Goal: Browse casually: Explore the website without a specific task or goal

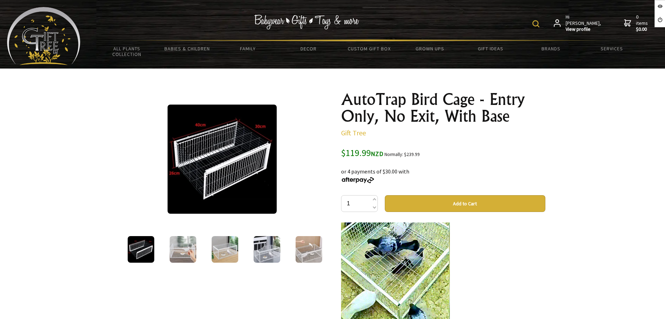
scroll to position [88, 0]
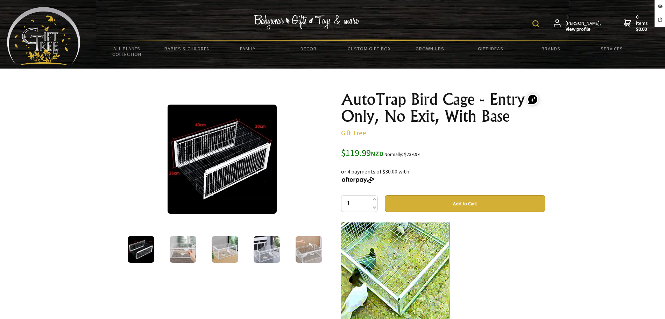
click at [182, 248] on img at bounding box center [183, 249] width 27 height 27
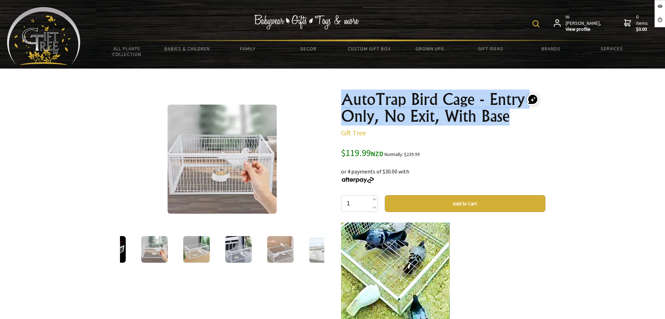
drag, startPoint x: 471, startPoint y: 114, endPoint x: 338, endPoint y: 85, distance: 136.7
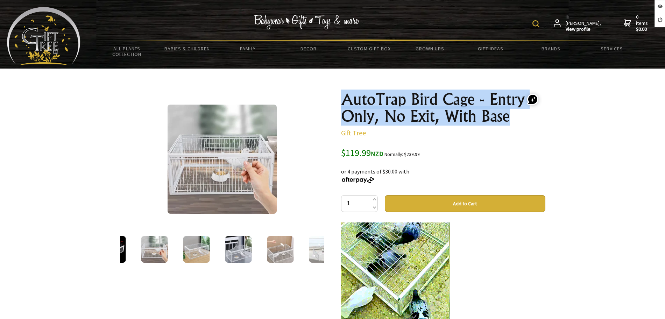
click at [338, 85] on div "2 /12 AutoTrap Bird Cage - Entry Only, No Exit, With Base Gift Tree $119.99 NZD…" at bounding box center [332, 300] width 437 height 463
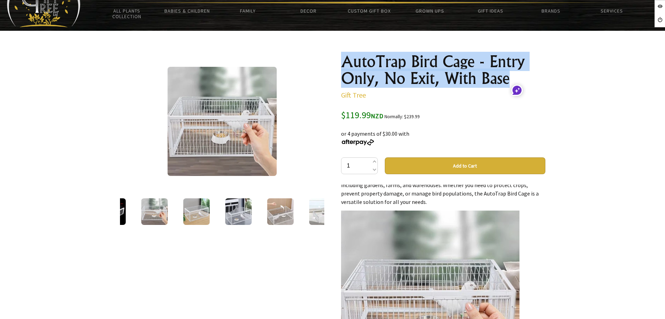
scroll to position [0, 0]
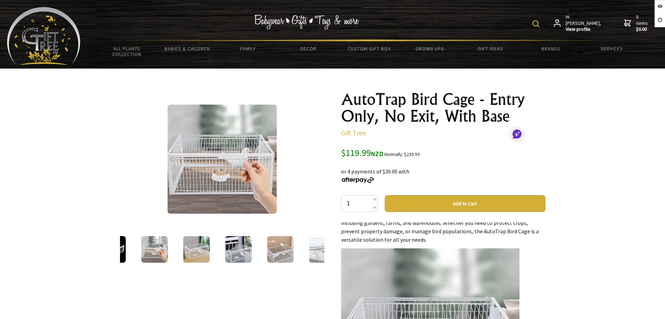
click at [461, 131] on p "Gift Tree" at bounding box center [443, 133] width 204 height 8
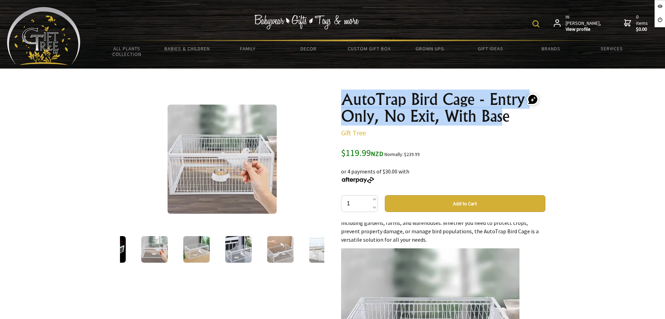
drag, startPoint x: 486, startPoint y: 116, endPoint x: 300, endPoint y: 88, distance: 187.7
click at [300, 88] on div "2 /12 AutoTrap Bird Cage - Entry Only, No Exit, With Base Gift Tree $119.99 NZD…" at bounding box center [332, 300] width 437 height 430
copy h1 "AutoTrap Bird Cage - Entry Only, No Exit, With Bas"
click at [401, 91] on h1 "AutoTrap Bird Cage - Entry Only, No Exit, With Base" at bounding box center [443, 108] width 204 height 34
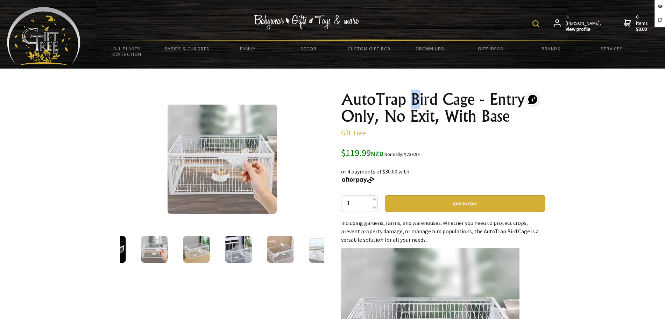
drag, startPoint x: 410, startPoint y: 100, endPoint x: 396, endPoint y: 104, distance: 14.4
click at [410, 105] on h1 "AutoTrap Bird Cage - Entry Only, No Exit, With Base" at bounding box center [443, 108] width 204 height 34
drag, startPoint x: 372, startPoint y: 103, endPoint x: 474, endPoint y: 96, distance: 101.7
click at [474, 97] on h1 "AutoTrap Bird Cage - Entry Only, No Exit, With Base" at bounding box center [443, 108] width 204 height 34
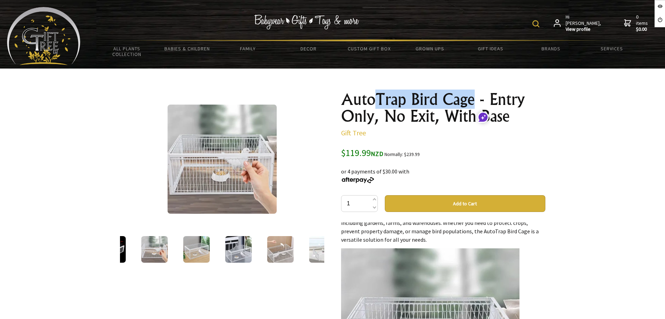
copy h1 "Trap Bird Cage"
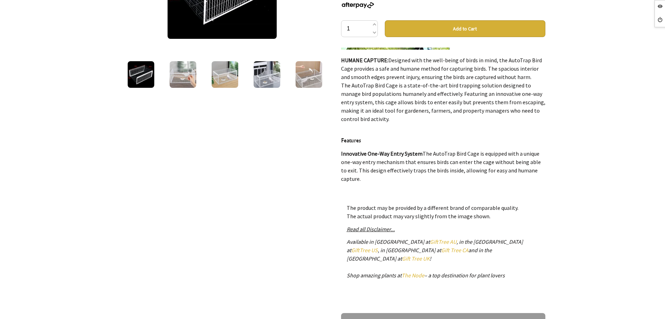
scroll to position [219, 0]
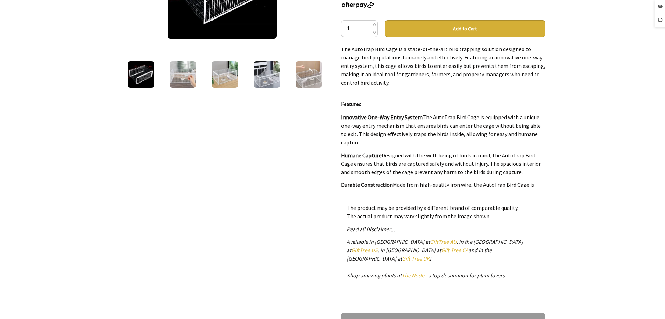
click at [185, 69] on img at bounding box center [183, 74] width 27 height 27
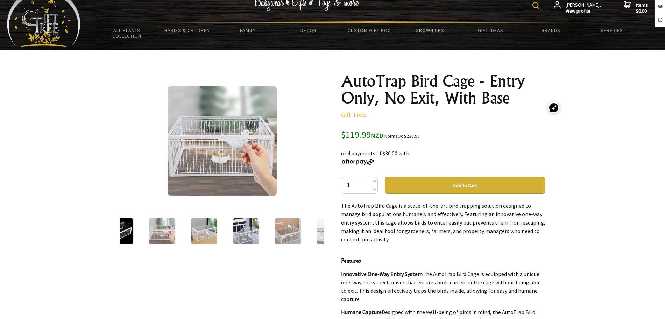
scroll to position [0, 0]
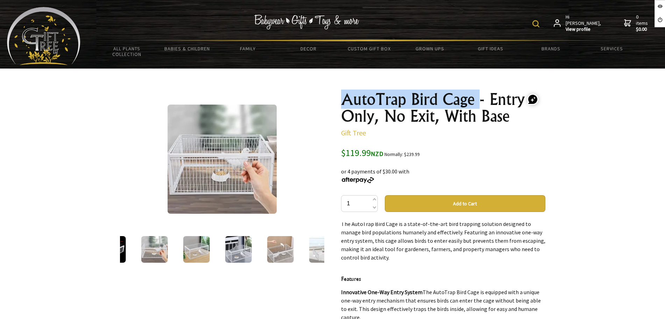
drag, startPoint x: 335, startPoint y: 97, endPoint x: 479, endPoint y: 95, distance: 143.2
click at [479, 95] on div "AutoTrap Bird Cage - Entry Only, No Exit, With Base Gift Tree $119.99 NZD Norma…" at bounding box center [444, 300] width 216 height 430
copy h1 "AutoTrap Bird Cage"
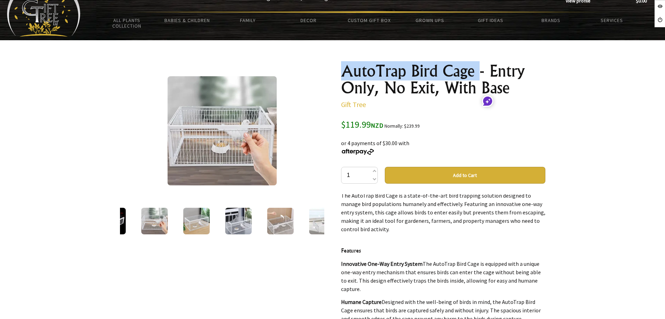
scroll to position [44, 0]
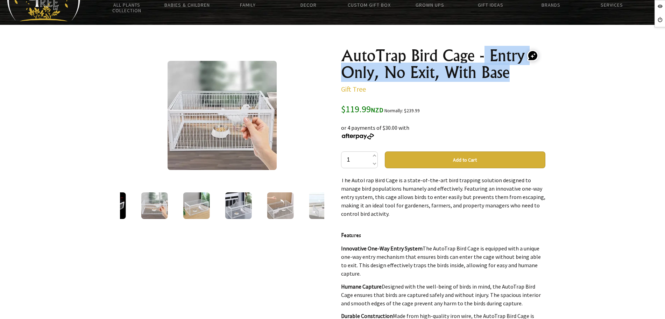
drag, startPoint x: 487, startPoint y: 53, endPoint x: 521, endPoint y: 76, distance: 41.1
click at [521, 76] on h1 "AutoTrap Bird Cage - Entry Only, No Exit, With Base" at bounding box center [443, 64] width 204 height 34
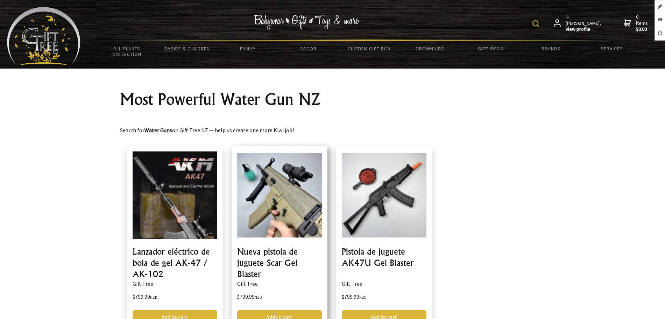
scroll to position [44, 0]
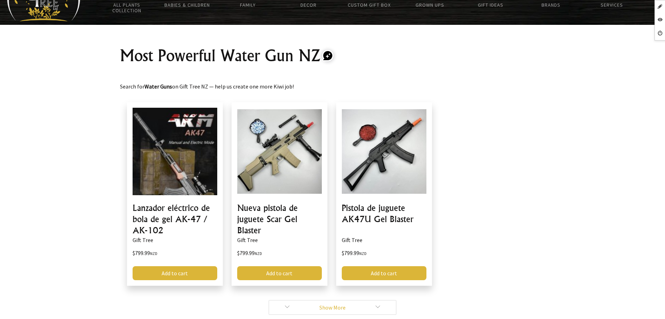
click at [289, 309] on link "Show More" at bounding box center [333, 307] width 128 height 15
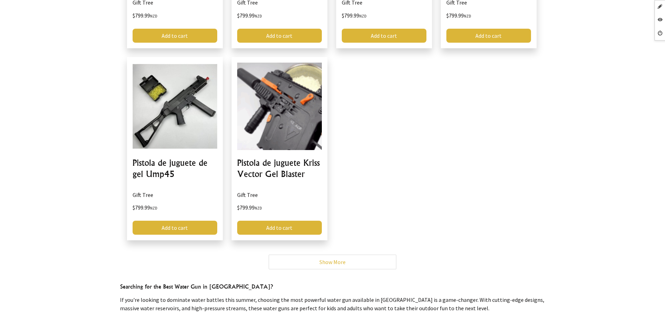
scroll to position [350, 0]
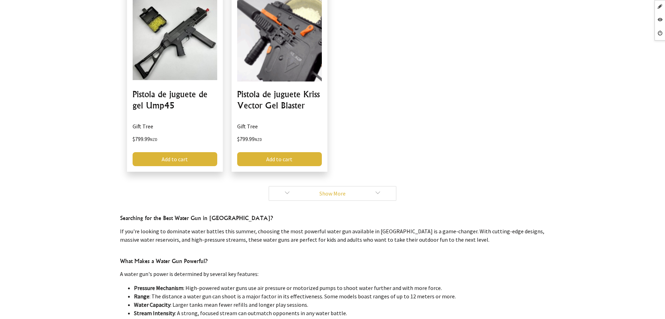
click at [281, 197] on link "Show More" at bounding box center [333, 193] width 128 height 15
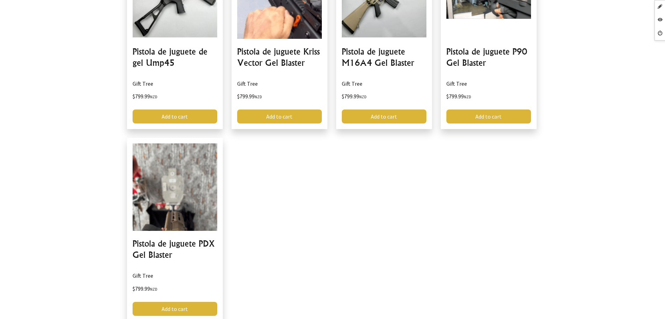
scroll to position [525, 0]
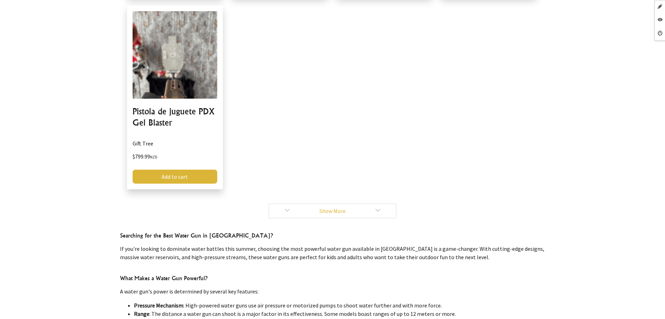
click at [279, 210] on link "Show More" at bounding box center [333, 211] width 128 height 15
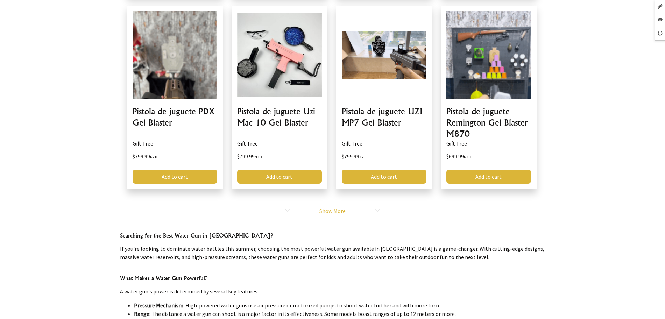
click at [296, 210] on link "Show More" at bounding box center [333, 211] width 128 height 15
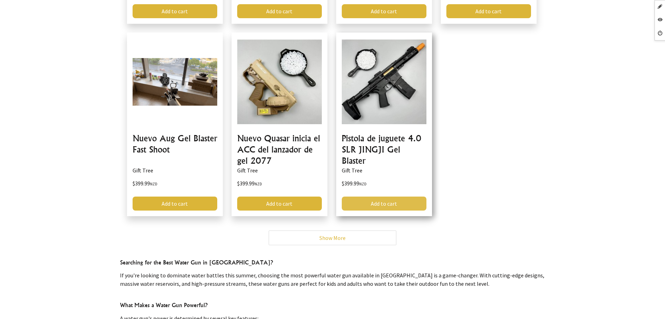
scroll to position [700, 0]
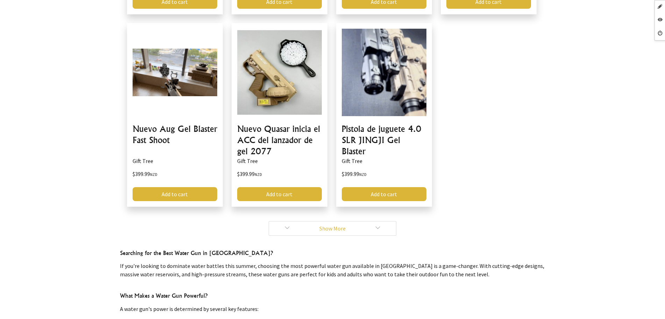
click at [294, 227] on link "Show More" at bounding box center [333, 228] width 128 height 15
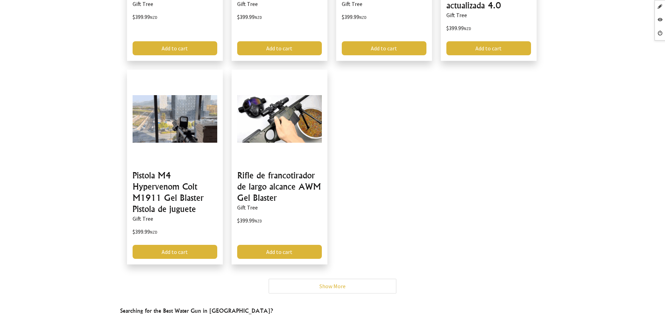
scroll to position [919, 0]
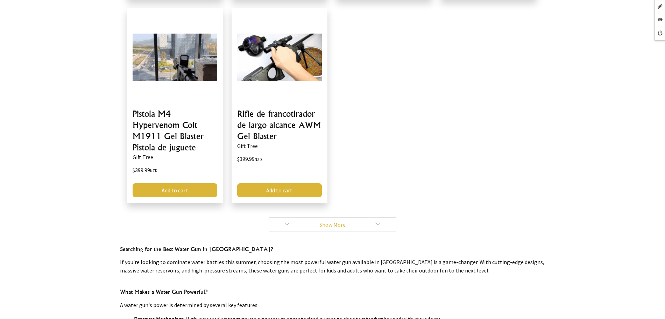
click at [302, 225] on link "Show More" at bounding box center [333, 224] width 128 height 15
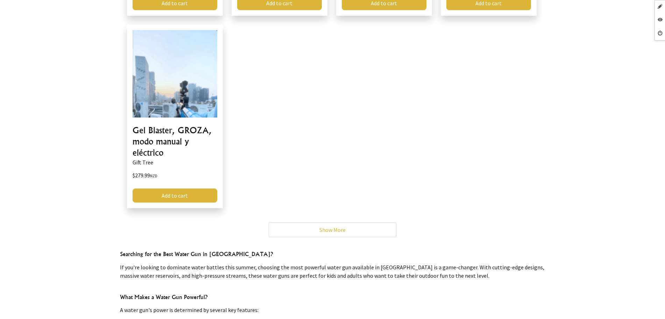
scroll to position [1138, 0]
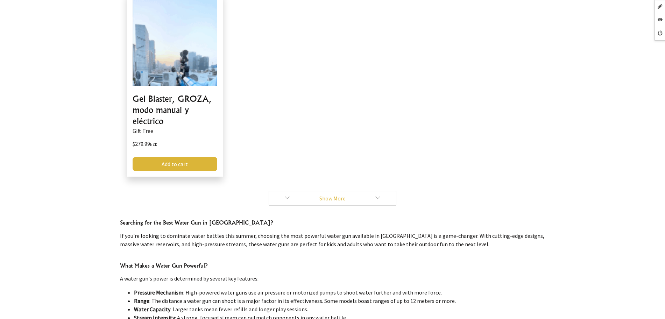
click at [283, 198] on link "Show More" at bounding box center [333, 198] width 128 height 15
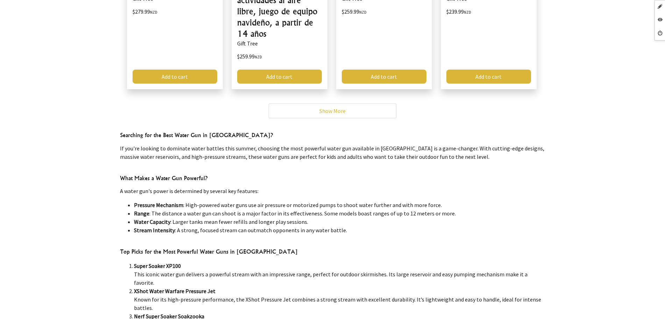
scroll to position [1269, 0]
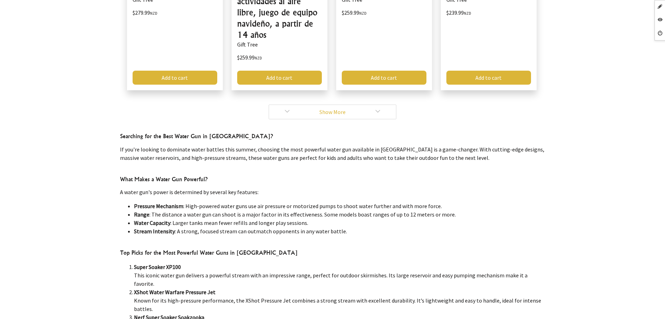
click at [295, 113] on link "Show More" at bounding box center [333, 112] width 128 height 15
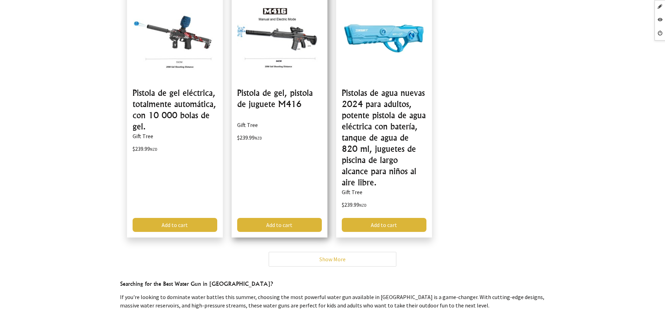
scroll to position [1532, 0]
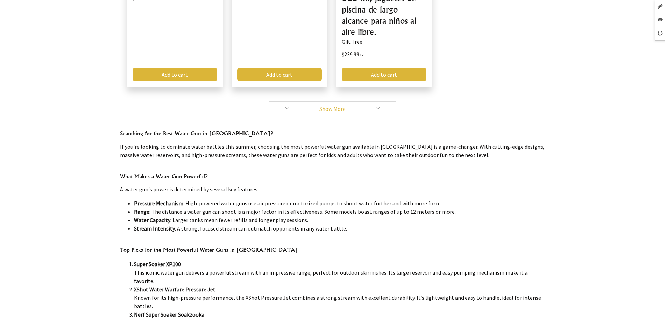
click at [299, 102] on link "Show More" at bounding box center [333, 109] width 128 height 15
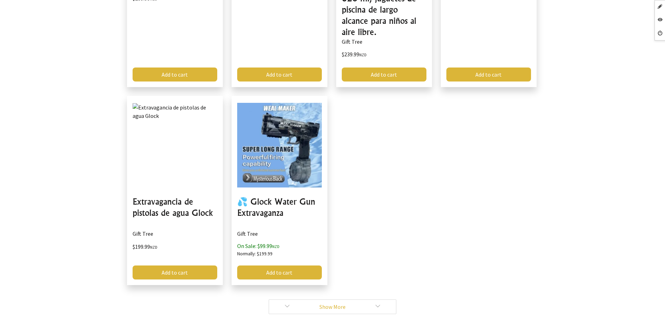
click at [284, 300] on link "Show More" at bounding box center [333, 307] width 128 height 15
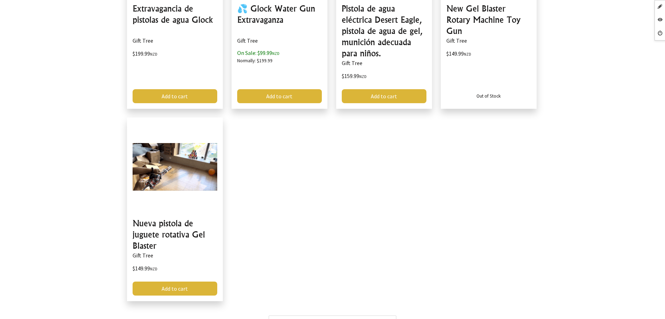
scroll to position [1838, 0]
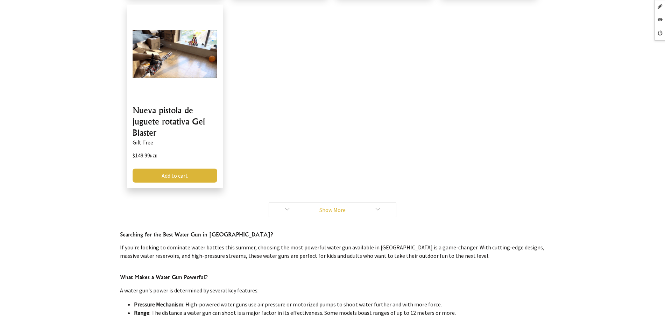
click at [284, 205] on link "Show More" at bounding box center [333, 210] width 128 height 15
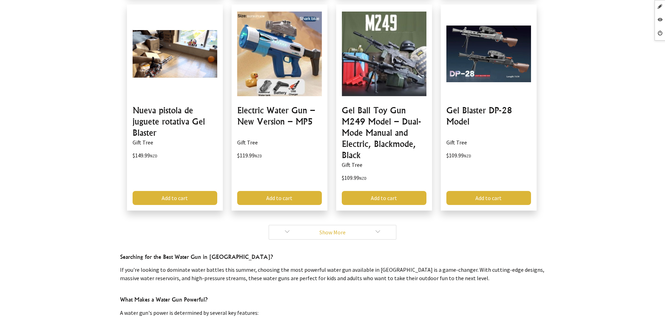
click at [307, 225] on link "Show More" at bounding box center [333, 232] width 128 height 15
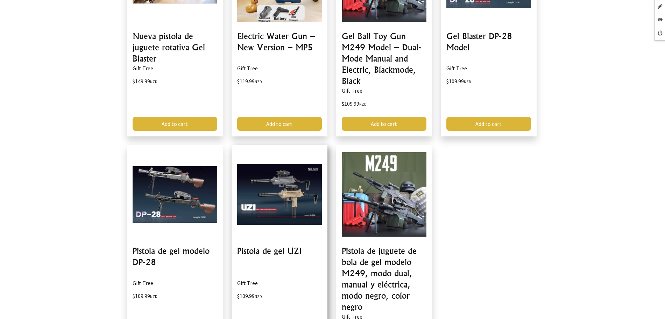
scroll to position [2057, 0]
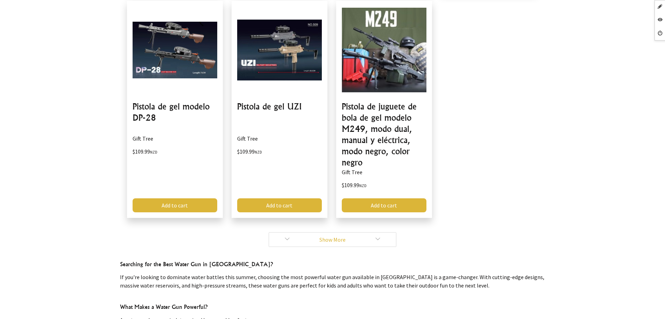
click at [297, 232] on link "Show More" at bounding box center [333, 239] width 128 height 15
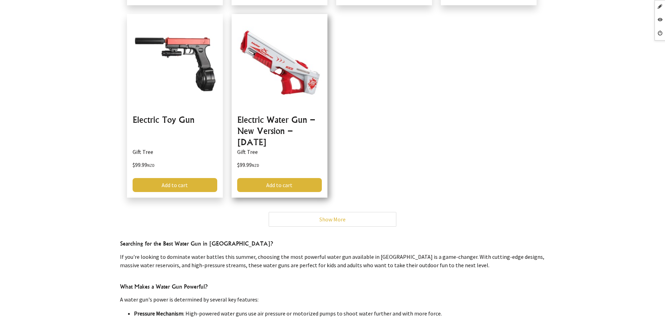
scroll to position [2275, 0]
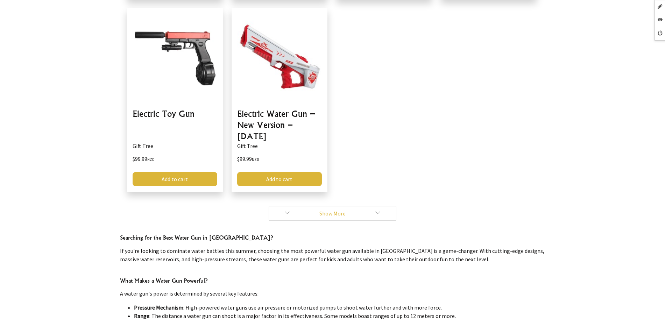
click at [296, 206] on link "Show More" at bounding box center [333, 213] width 128 height 15
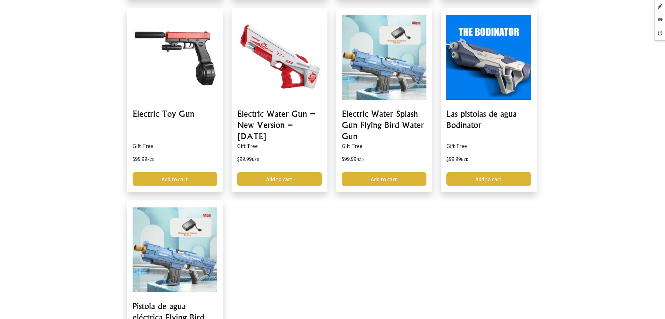
scroll to position [2407, 0]
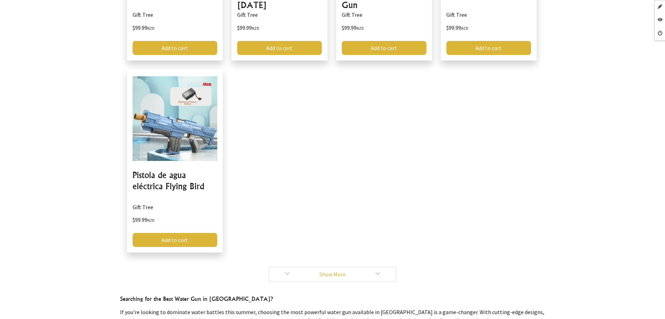
click at [294, 267] on link "Show More" at bounding box center [333, 274] width 128 height 15
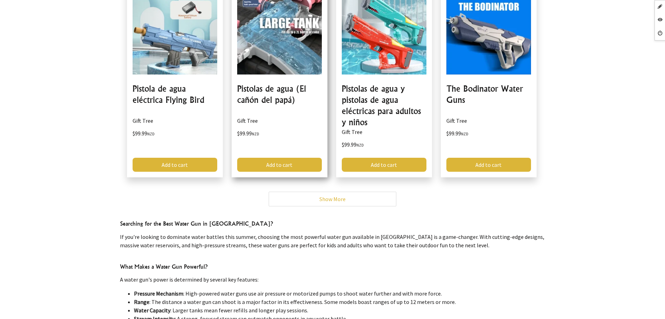
scroll to position [2450, 0]
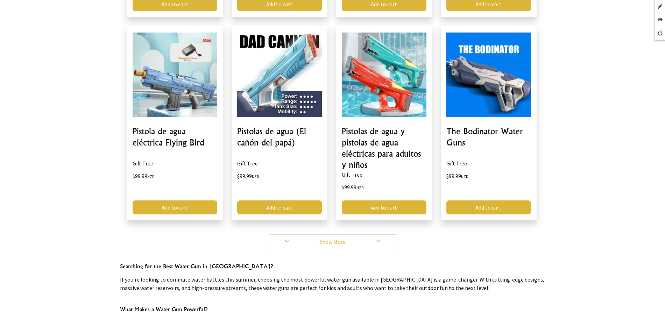
click at [297, 236] on link "Show More" at bounding box center [333, 242] width 128 height 15
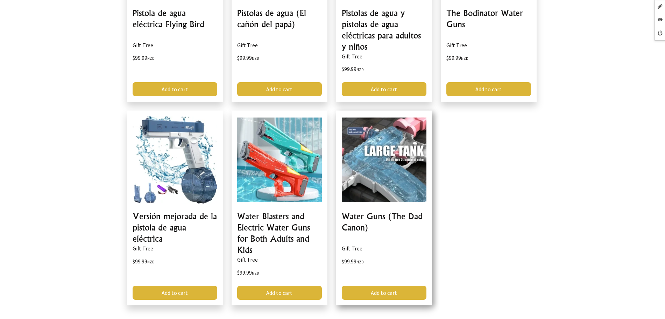
scroll to position [2626, 0]
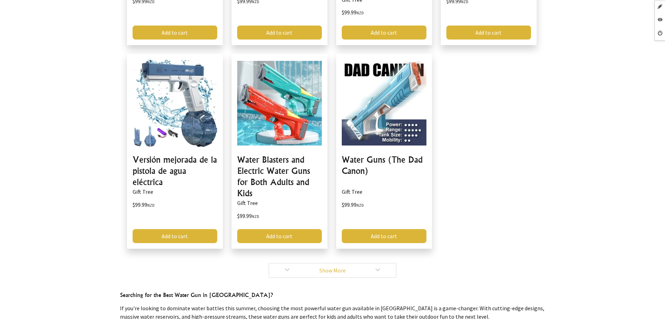
click at [300, 263] on link "Show More" at bounding box center [333, 270] width 128 height 15
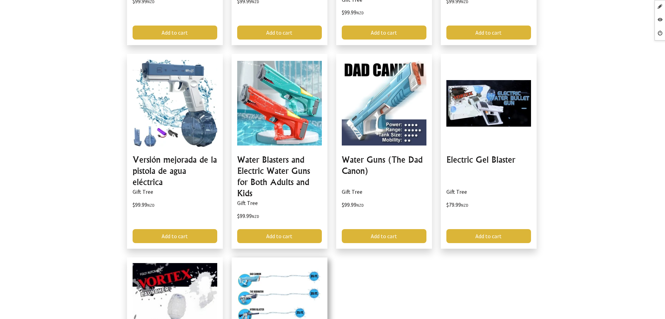
scroll to position [2844, 0]
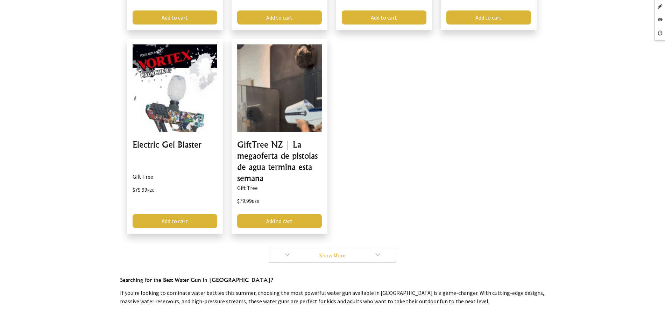
click at [288, 248] on link "Show More" at bounding box center [333, 255] width 128 height 15
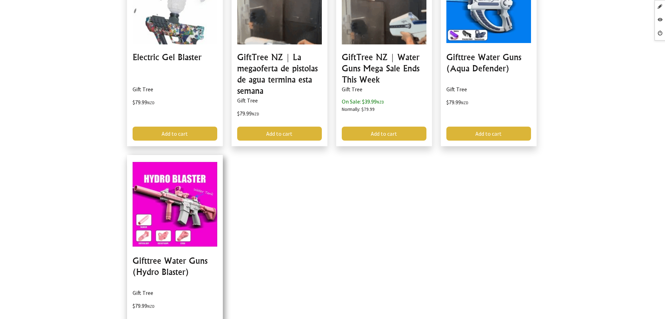
scroll to position [3019, 0]
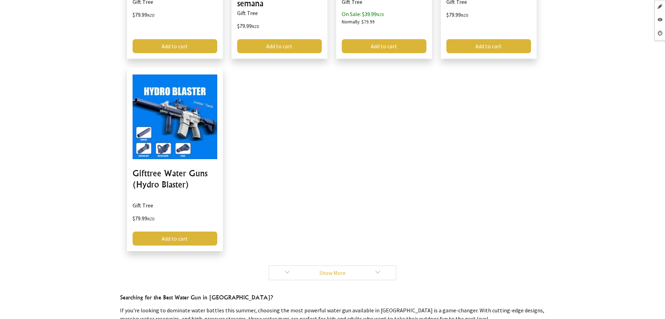
click at [284, 266] on link "Show More" at bounding box center [333, 273] width 128 height 15
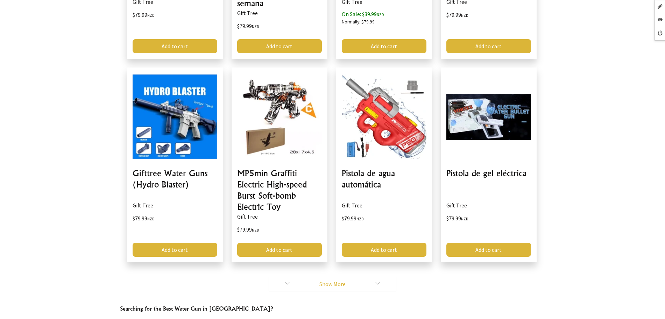
click at [293, 277] on link "Show More" at bounding box center [333, 284] width 128 height 15
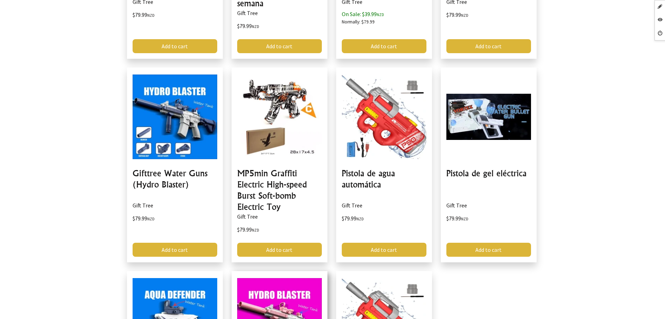
scroll to position [3238, 0]
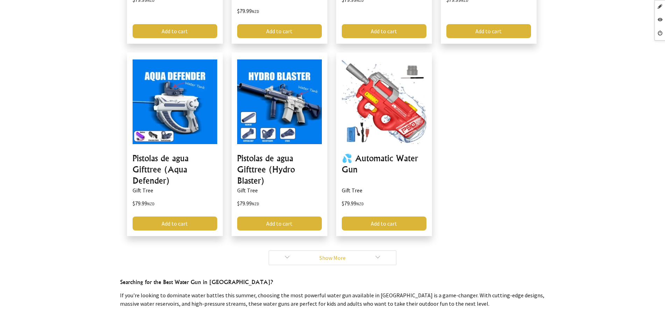
click at [298, 251] on link "Show More" at bounding box center [333, 258] width 128 height 15
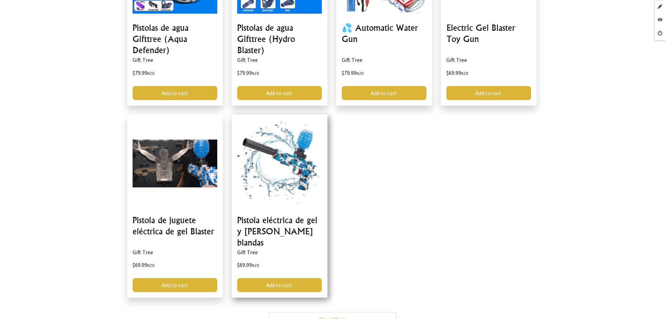
scroll to position [3369, 0]
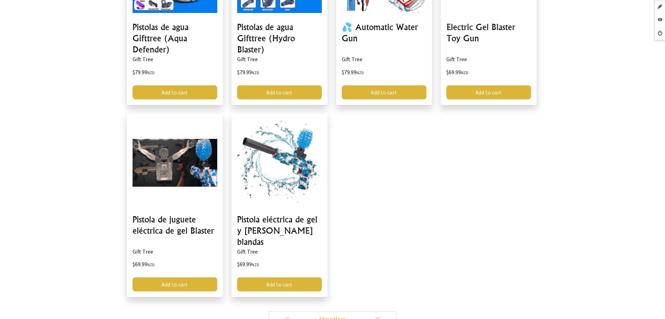
click at [289, 312] on link "Show More" at bounding box center [333, 319] width 128 height 15
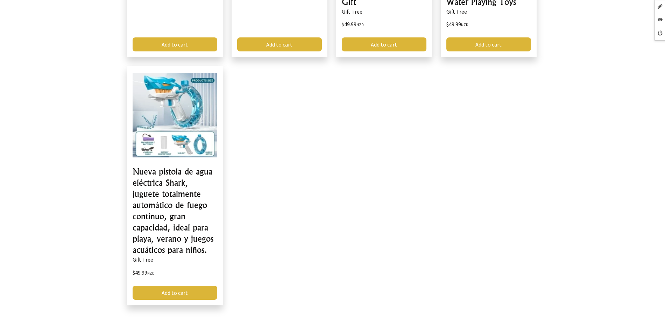
scroll to position [3763, 0]
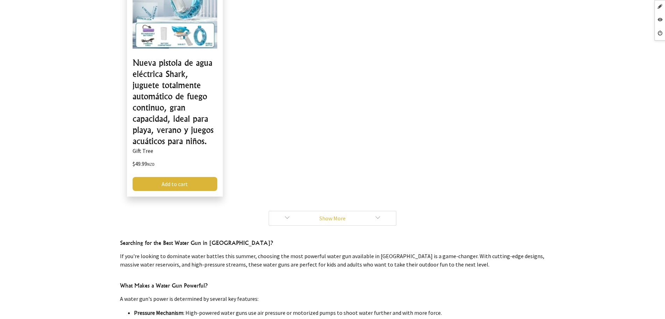
click at [297, 211] on link "Show More" at bounding box center [333, 218] width 128 height 15
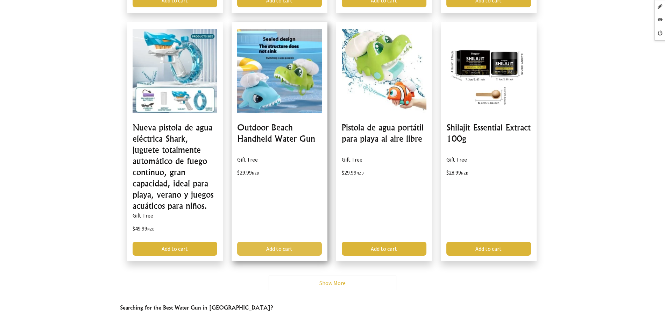
scroll to position [3676, 0]
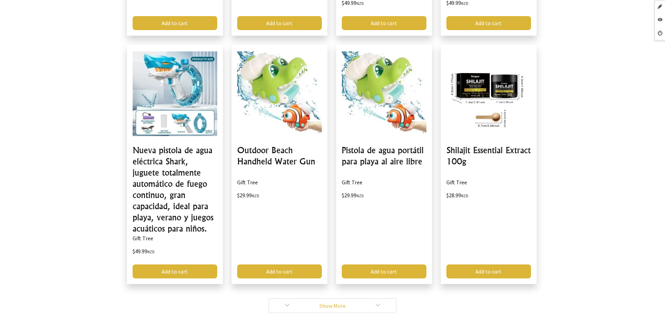
click at [294, 299] on link "Show More" at bounding box center [333, 306] width 128 height 15
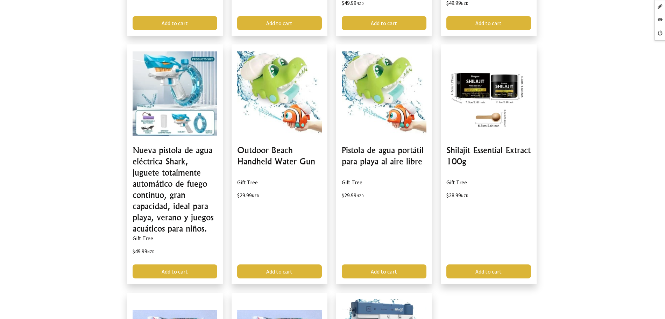
scroll to position [3895, 0]
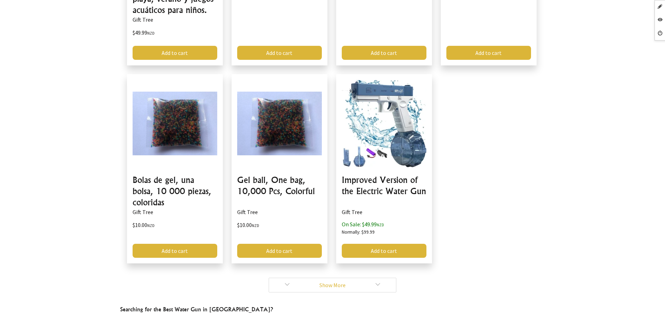
click at [290, 278] on link "Show More" at bounding box center [333, 285] width 128 height 15
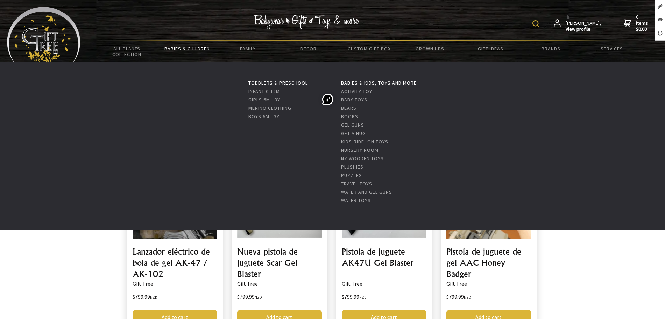
click at [198, 50] on link "Babies & Children" at bounding box center [187, 48] width 61 height 15
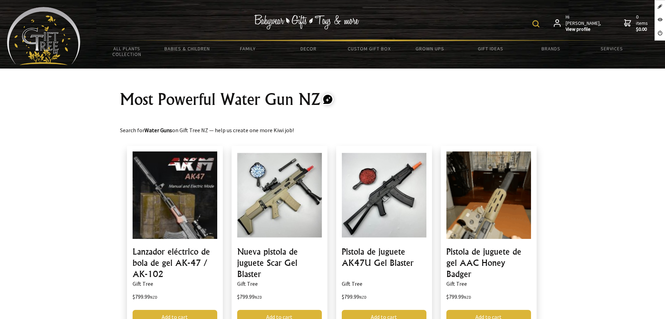
click at [70, 42] on img at bounding box center [44, 36] width 74 height 58
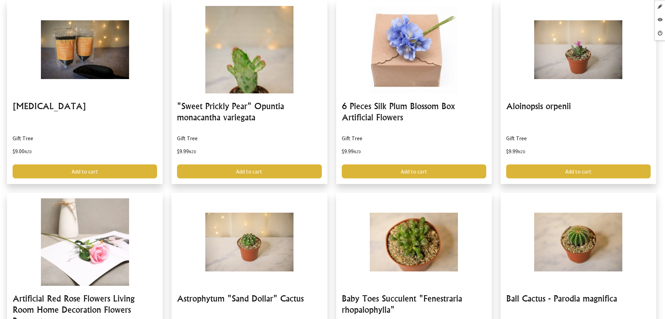
scroll to position [1138, 0]
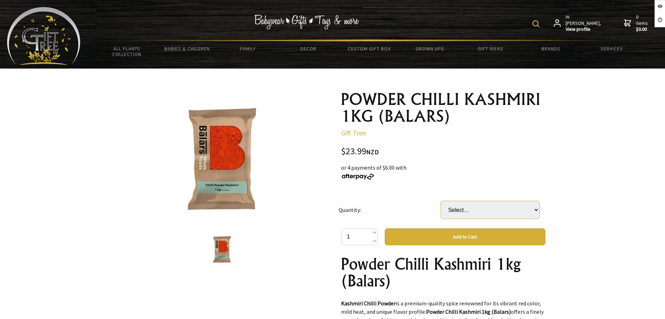
drag, startPoint x: 0, startPoint y: 0, endPoint x: 467, endPoint y: 210, distance: 512.5
click at [467, 210] on select "Select… BAG" at bounding box center [490, 210] width 99 height 18
